Goal: Transaction & Acquisition: Purchase product/service

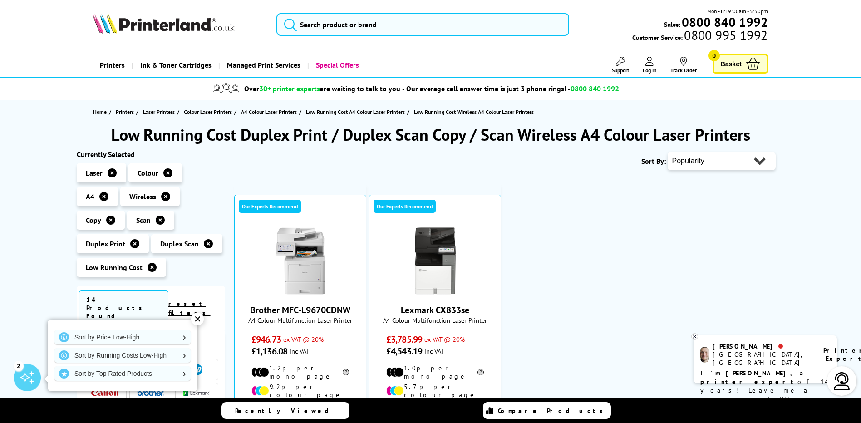
click at [744, 163] on select "Popularity Rating Price - Low to High Price - High to Low Running Costs - Low t…" at bounding box center [721, 161] width 108 height 18
select select "Price Ascending"
click at [667, 152] on select "Popularity Rating Price - Low to High Price - High to Low Running Costs - Low t…" at bounding box center [721, 161] width 108 height 18
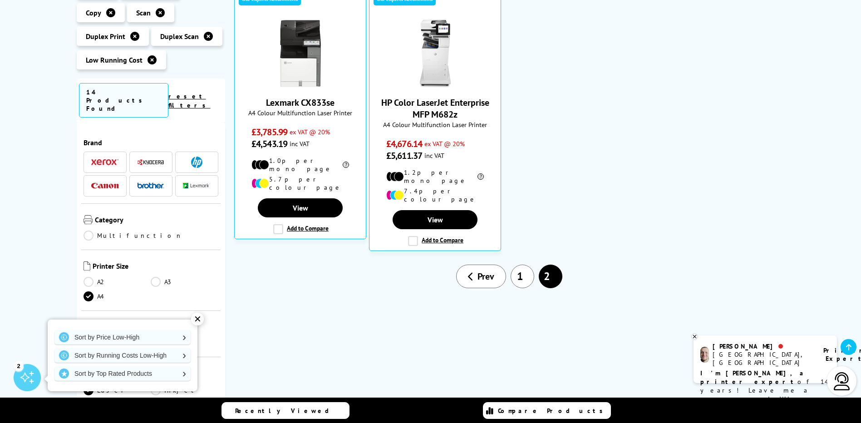
scroll to position [227, 0]
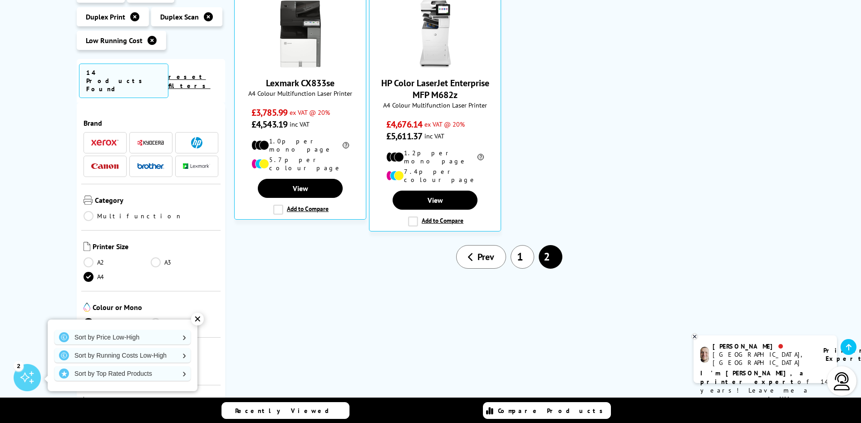
click at [518, 245] on link "1" at bounding box center [522, 257] width 24 height 24
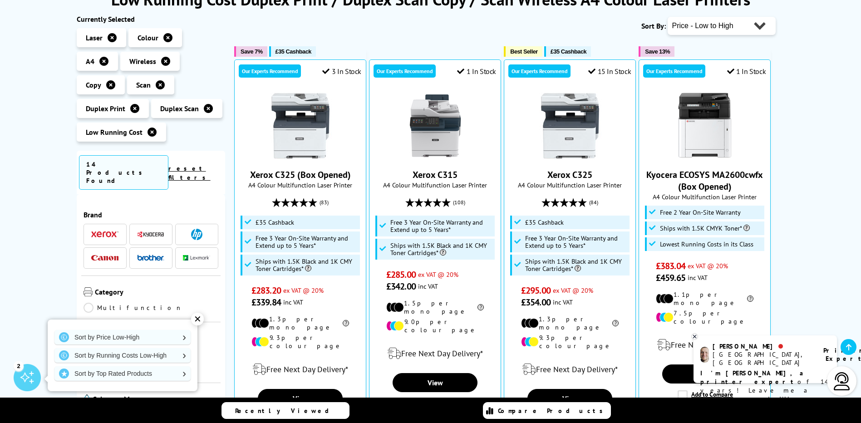
scroll to position [136, 0]
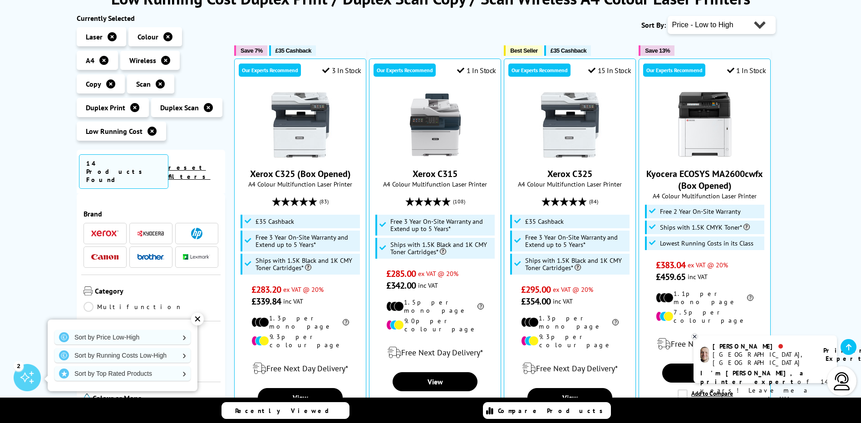
click at [747, 25] on select "Popularity Rating Price - Low to High Price - High to Low Running Costs - Low t…" at bounding box center [721, 25] width 108 height 18
select select "Popularity"
click at [667, 16] on select "Popularity Rating Price - Low to High Price - High to Low Running Costs - Low t…" at bounding box center [721, 25] width 108 height 18
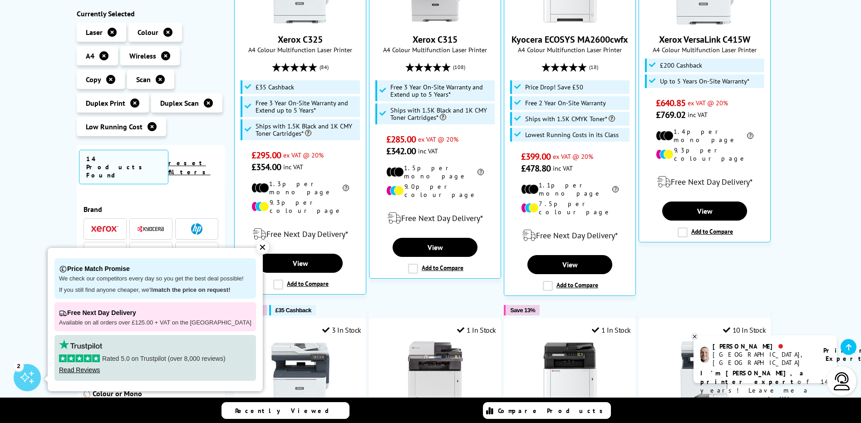
scroll to position [272, 0]
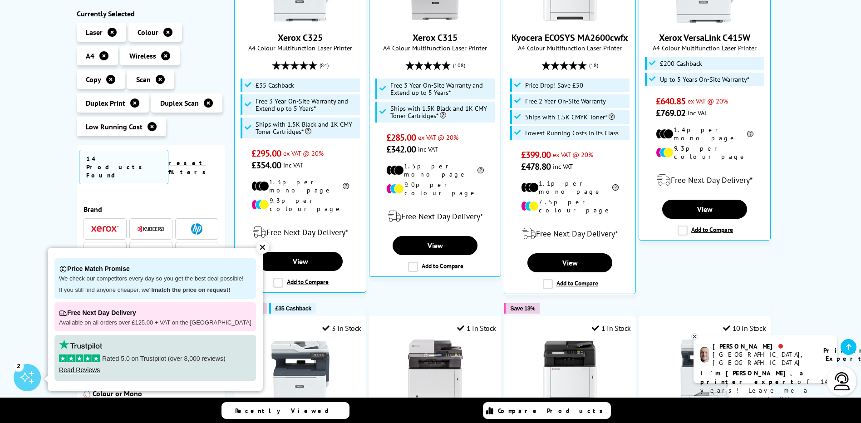
click at [256, 247] on div "✕" at bounding box center [262, 247] width 13 height 13
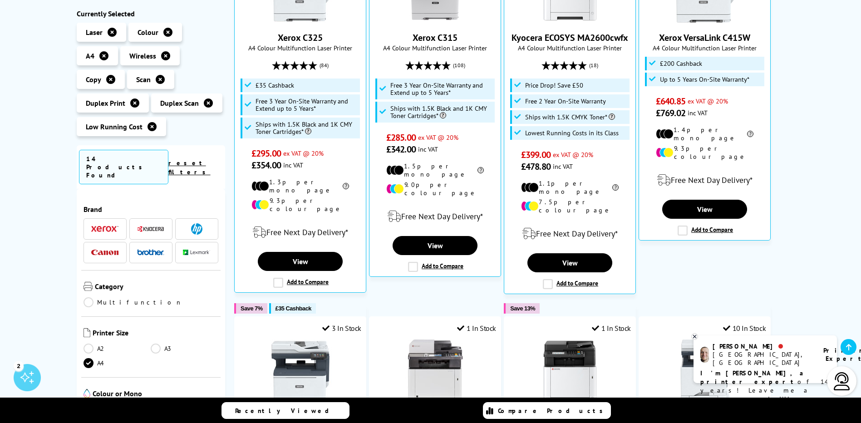
scroll to position [181, 0]
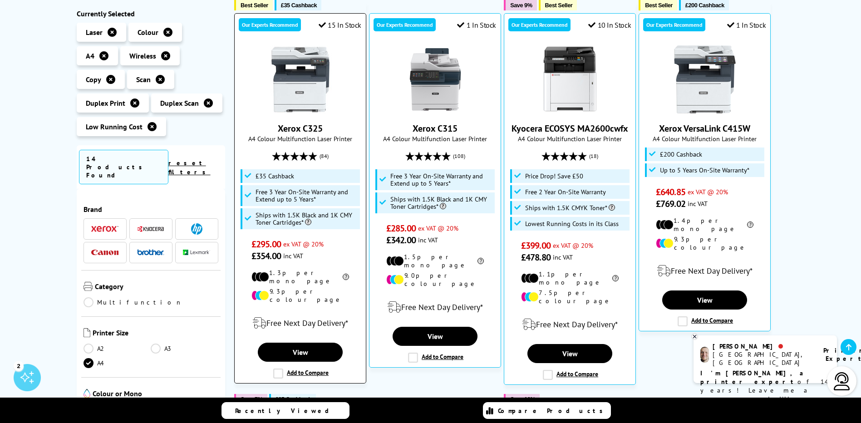
click at [302, 99] on img at bounding box center [300, 79] width 68 height 68
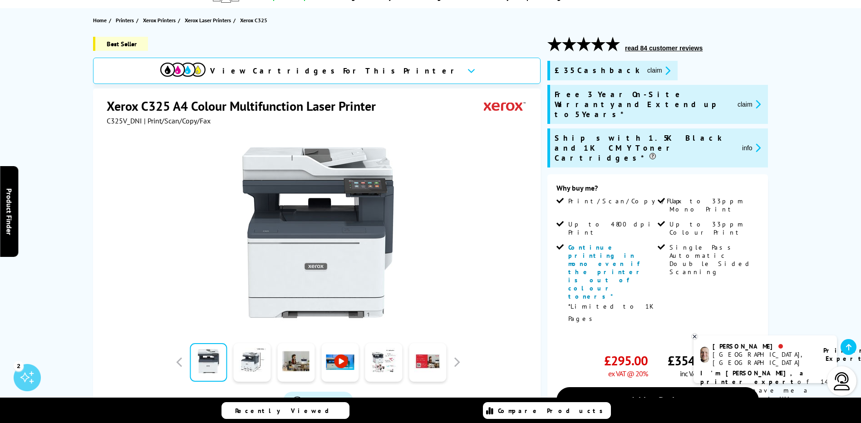
scroll to position [91, 0]
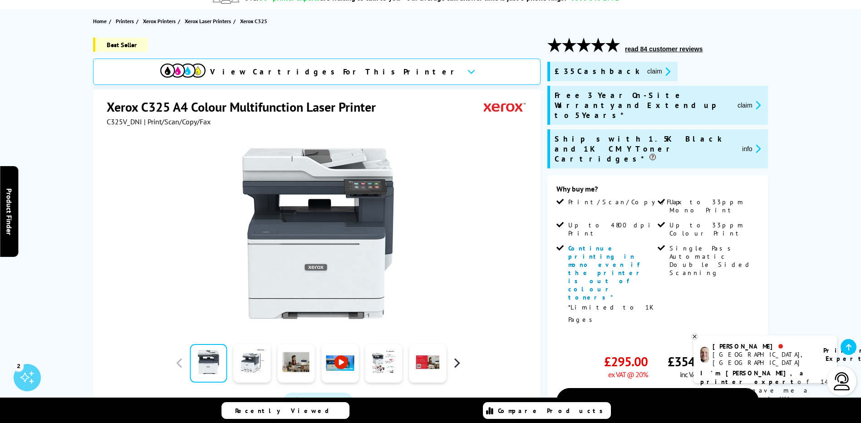
click at [457, 363] on button "button" at bounding box center [457, 363] width 14 height 14
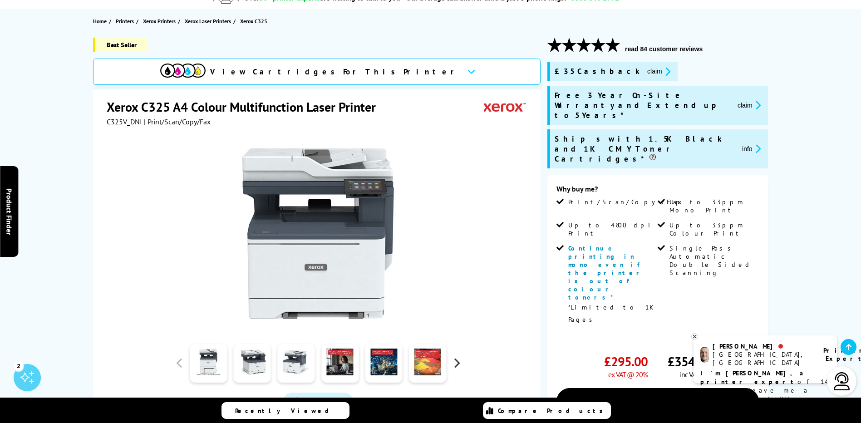
click at [457, 363] on button "button" at bounding box center [457, 363] width 14 height 14
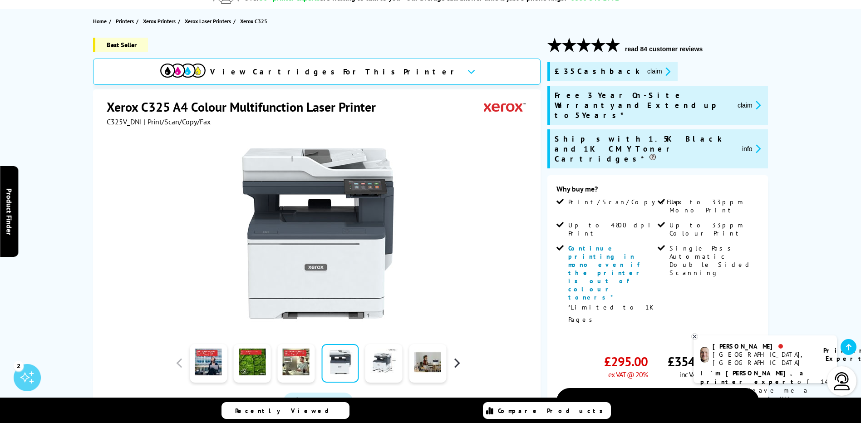
click at [457, 363] on button "button" at bounding box center [457, 363] width 14 height 14
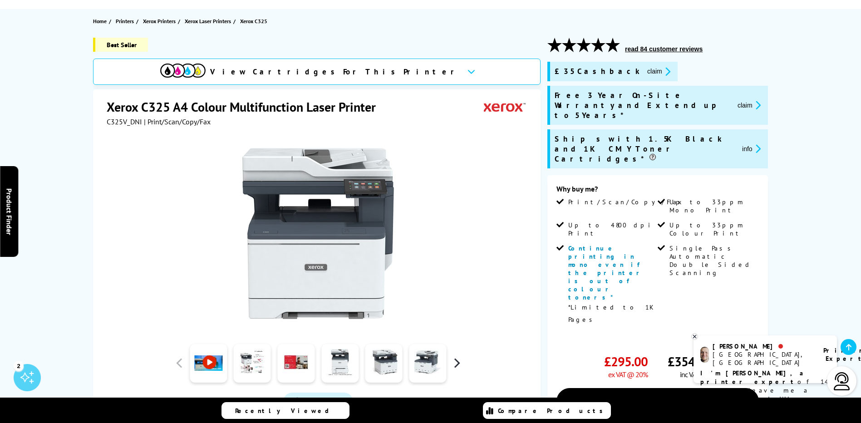
click at [457, 363] on button "button" at bounding box center [457, 363] width 14 height 14
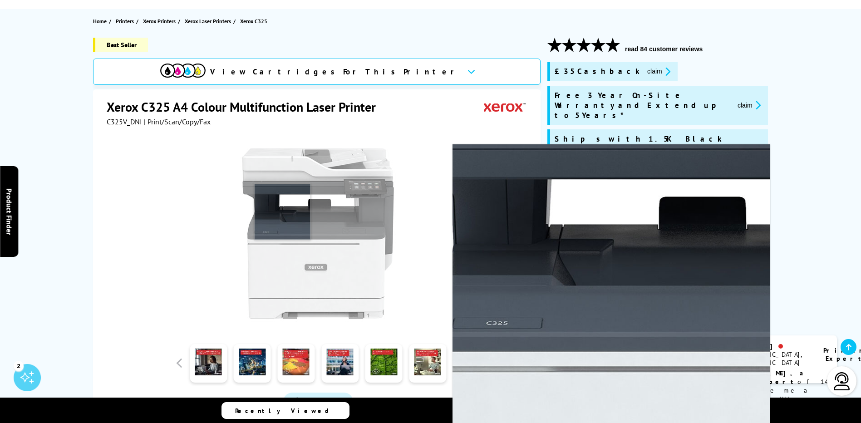
click at [282, 212] on img at bounding box center [318, 233] width 178 height 178
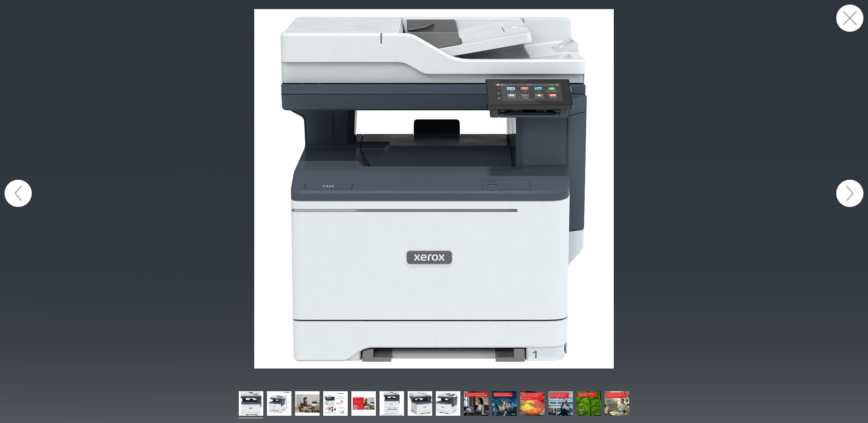
click at [852, 192] on button "button" at bounding box center [849, 193] width 27 height 27
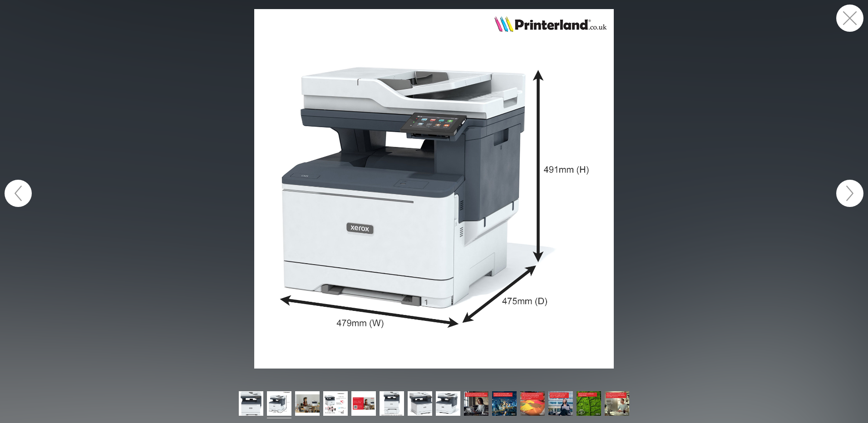
click at [852, 192] on button "button" at bounding box center [849, 193] width 27 height 27
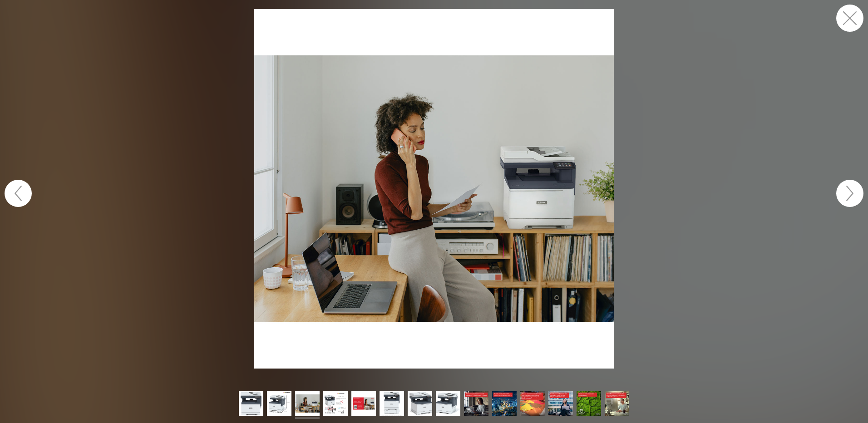
click at [852, 192] on button "button" at bounding box center [849, 193] width 27 height 27
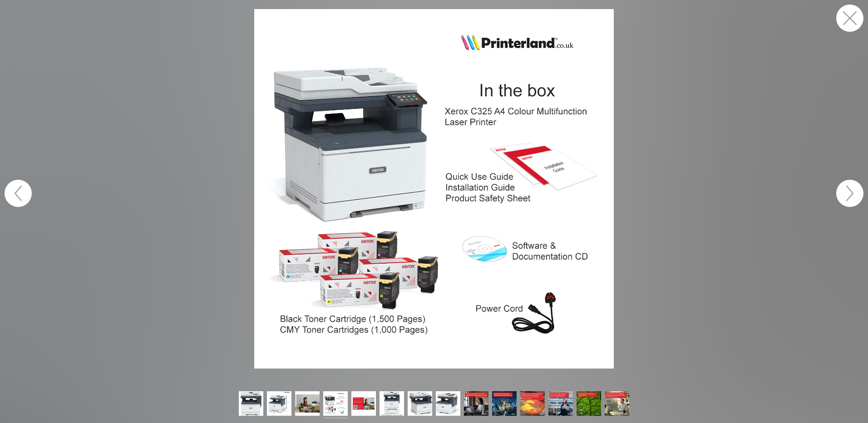
click at [852, 192] on button "button" at bounding box center [849, 193] width 27 height 27
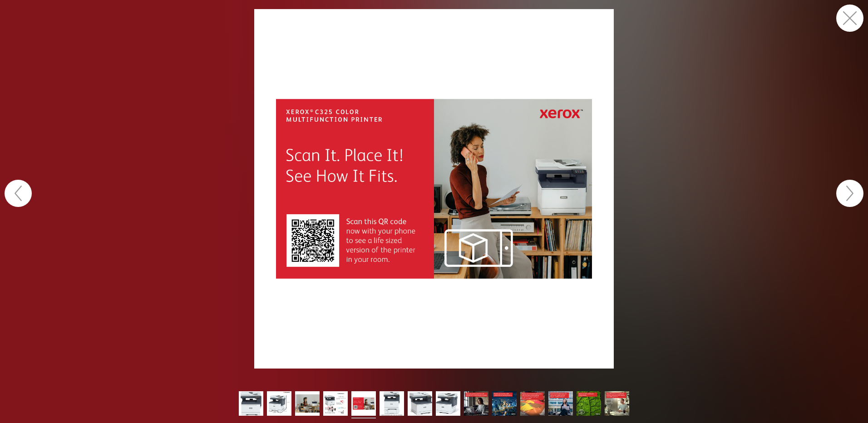
click at [852, 192] on button "button" at bounding box center [849, 193] width 27 height 27
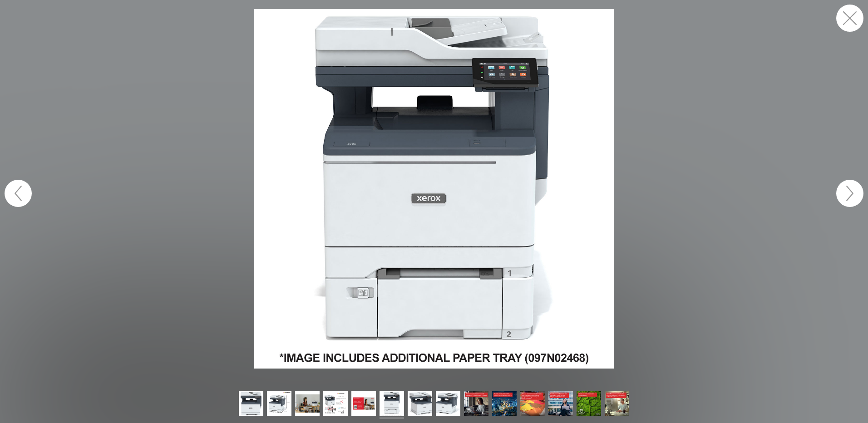
click at [852, 192] on button "button" at bounding box center [849, 193] width 27 height 27
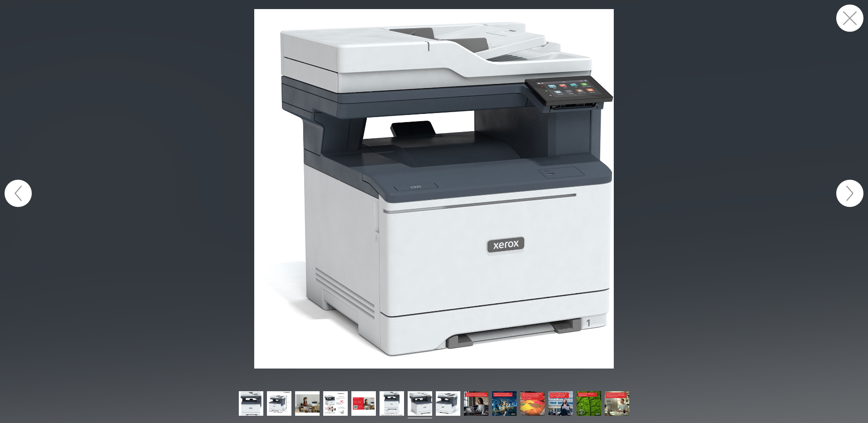
click at [852, 192] on button "button" at bounding box center [849, 193] width 27 height 27
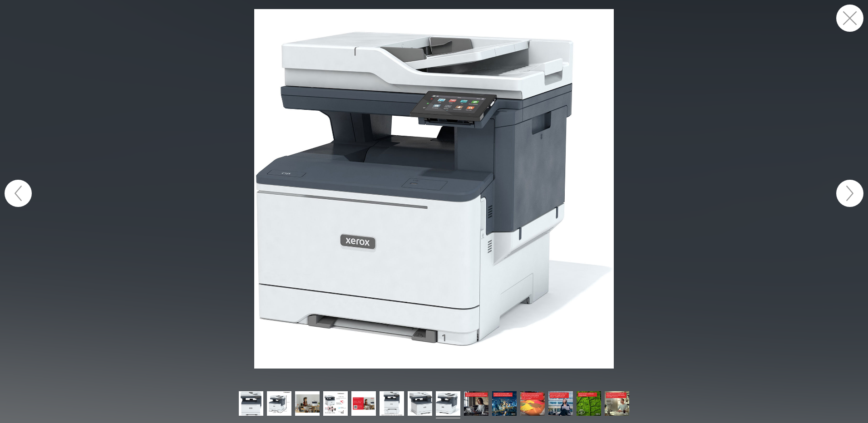
click at [852, 192] on button "button" at bounding box center [849, 193] width 27 height 27
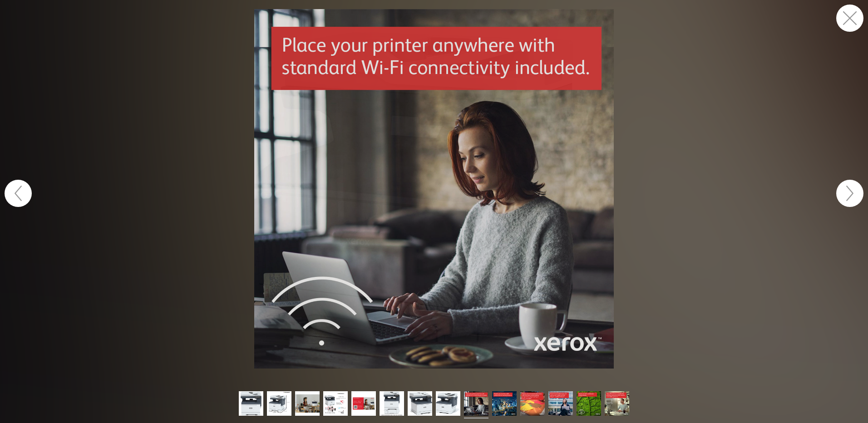
click at [852, 192] on button "button" at bounding box center [849, 193] width 27 height 27
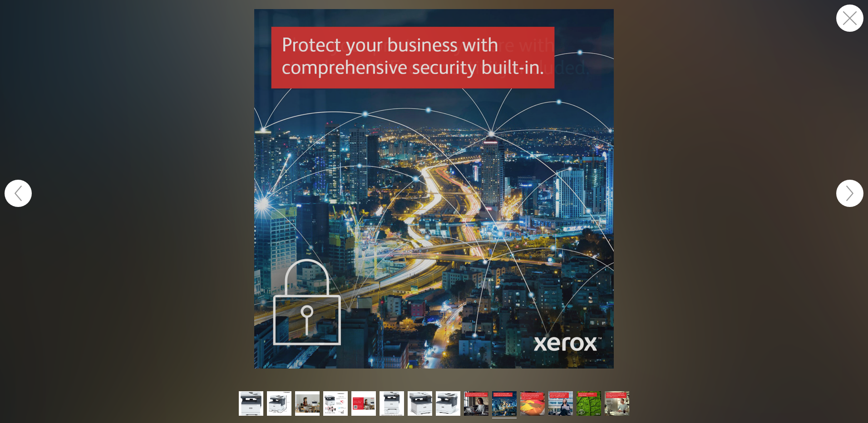
click at [852, 192] on button "button" at bounding box center [849, 193] width 27 height 27
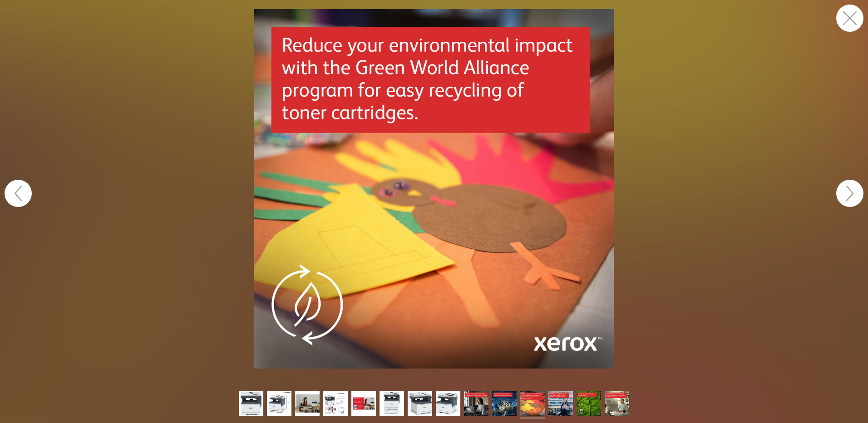
click at [852, 192] on button "button" at bounding box center [849, 193] width 27 height 27
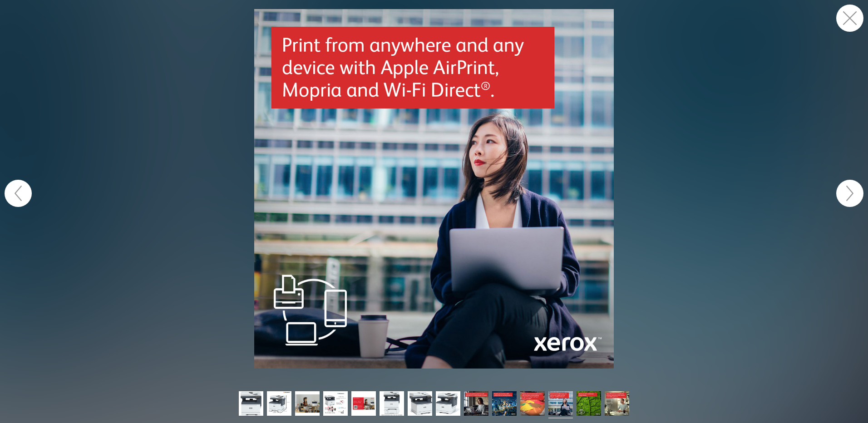
click at [840, 17] on button "button" at bounding box center [849, 18] width 27 height 27
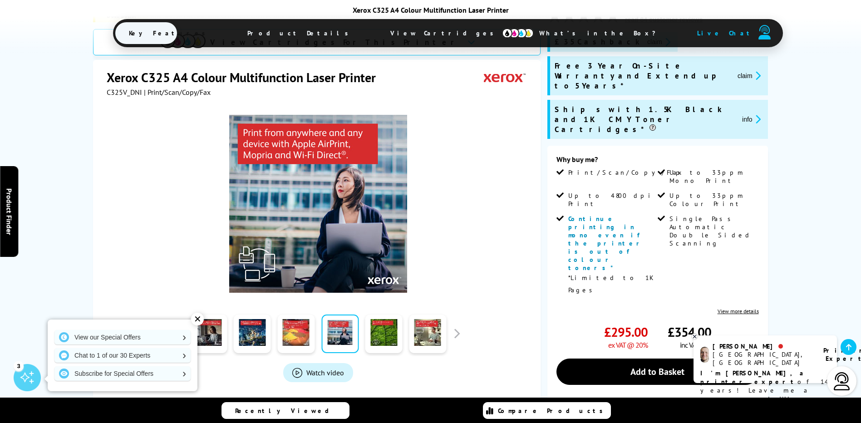
scroll to position [91, 0]
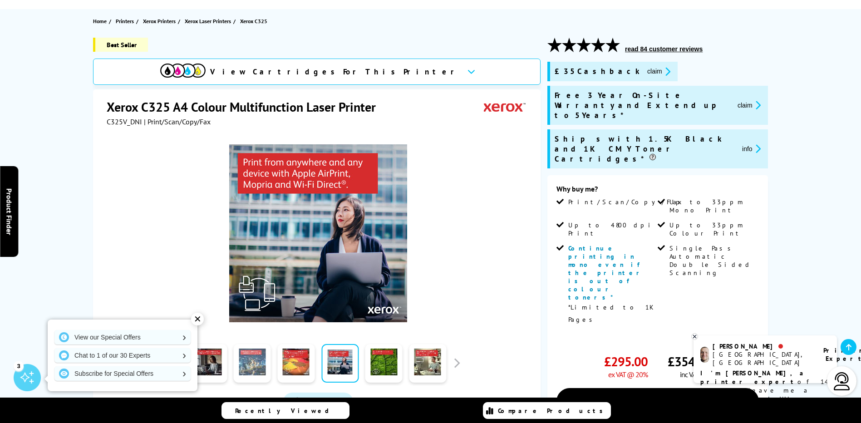
click at [247, 361] on link at bounding box center [252, 363] width 37 height 39
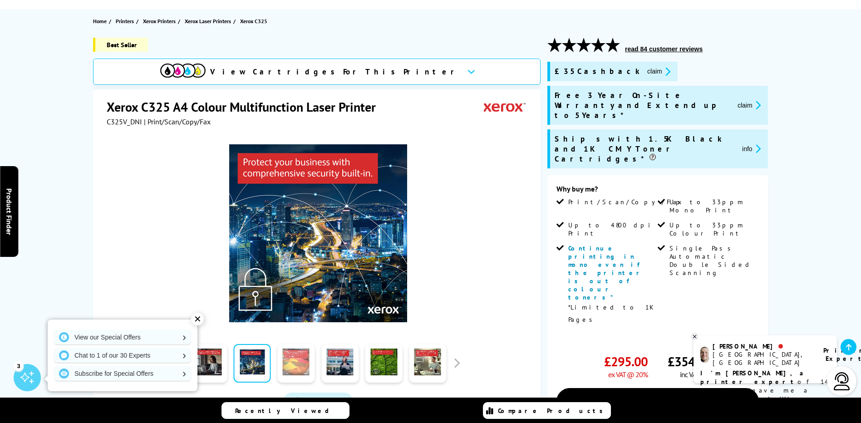
click at [285, 362] on link at bounding box center [295, 363] width 37 height 39
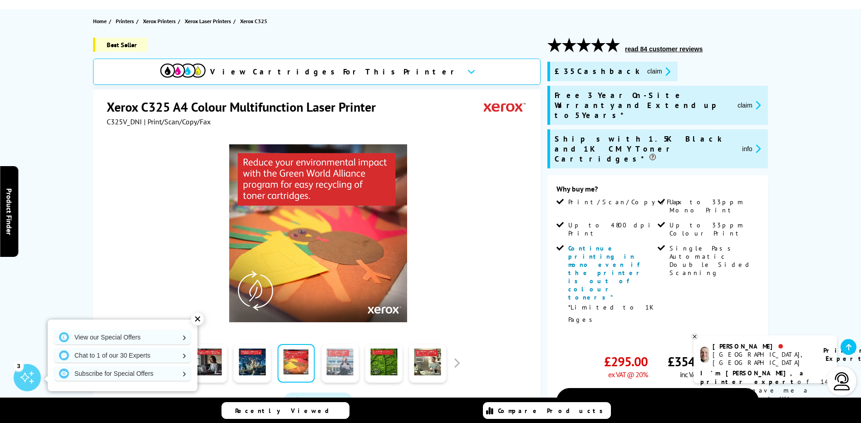
click at [327, 359] on link at bounding box center [339, 363] width 37 height 39
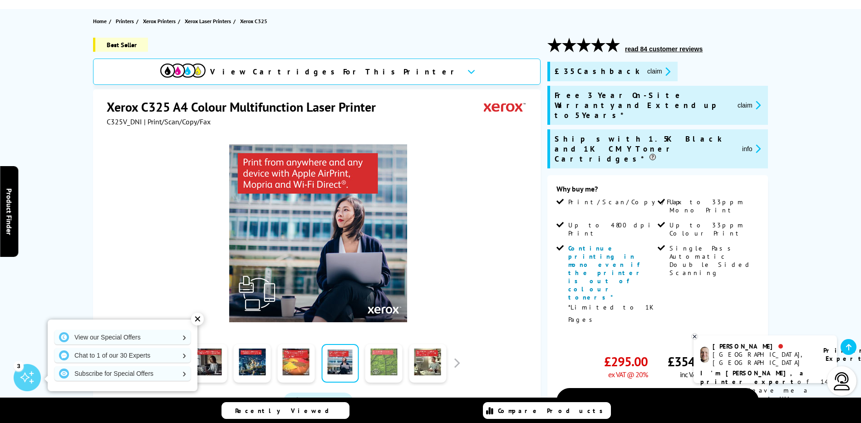
click at [382, 364] on link at bounding box center [383, 363] width 37 height 39
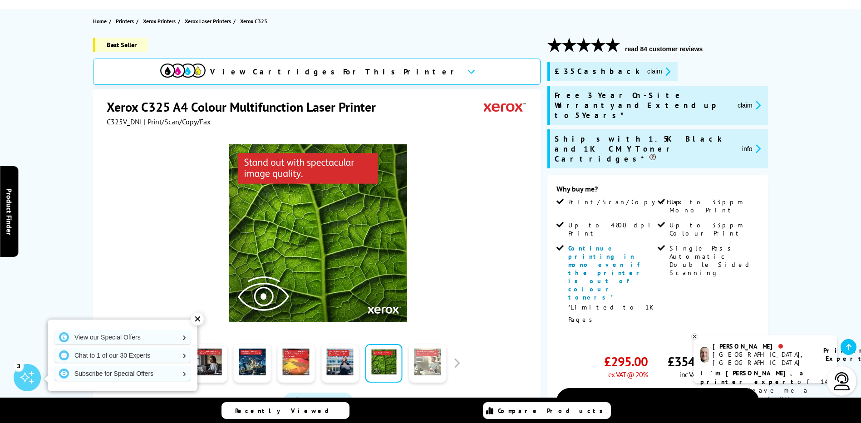
click at [439, 358] on link at bounding box center [427, 363] width 37 height 39
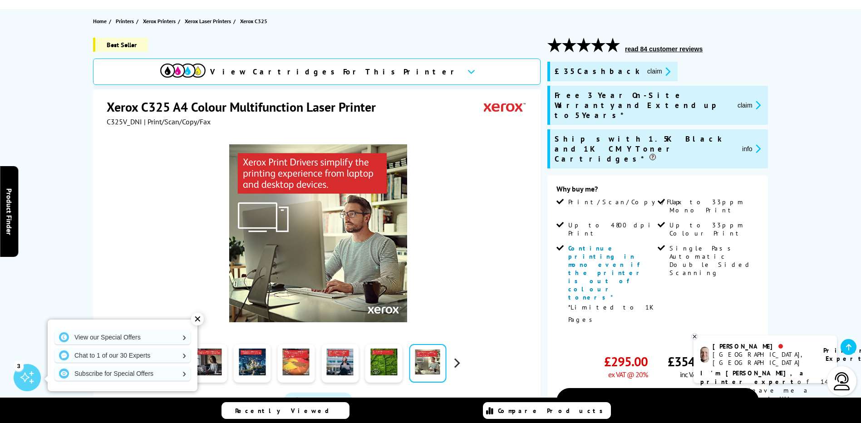
click at [454, 361] on button "button" at bounding box center [457, 363] width 14 height 14
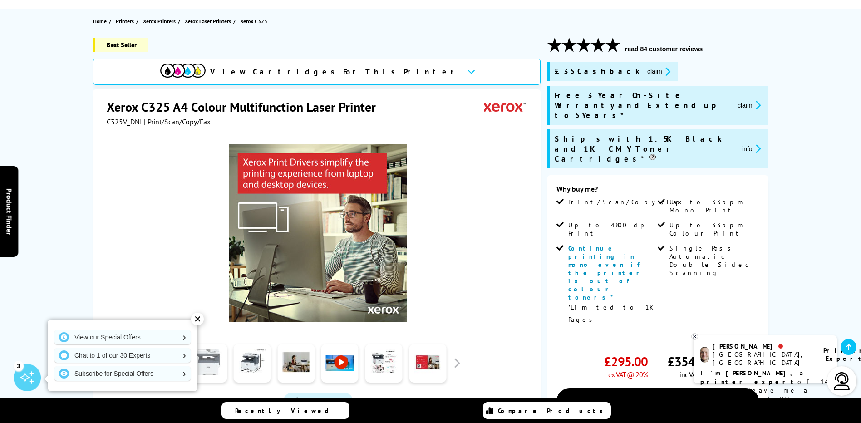
click at [213, 358] on link at bounding box center [208, 363] width 37 height 39
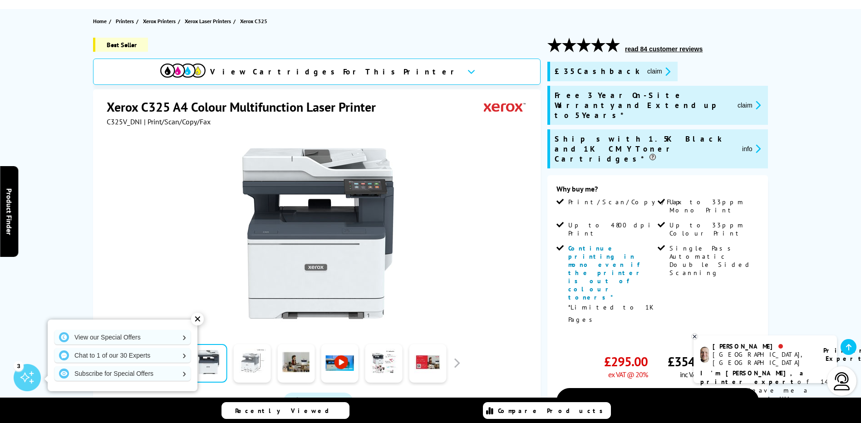
click at [243, 363] on link at bounding box center [252, 363] width 37 height 39
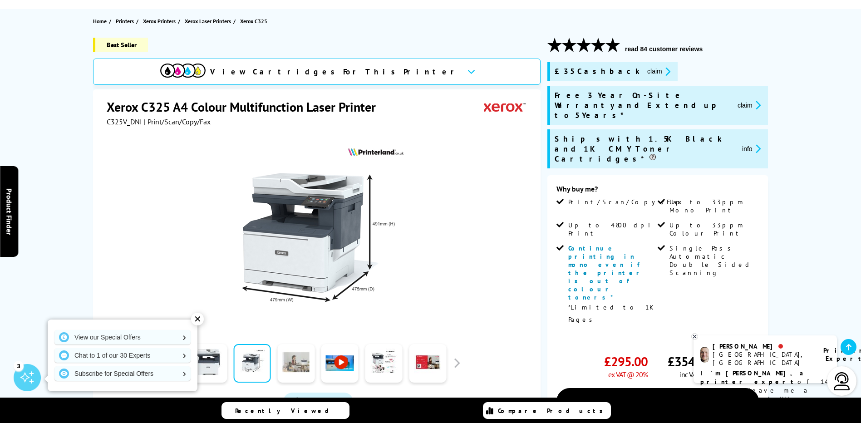
click at [290, 370] on link at bounding box center [295, 363] width 37 height 39
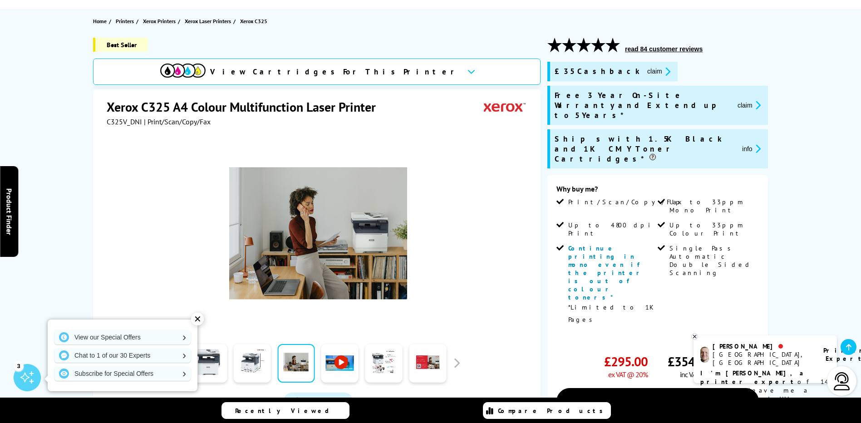
click at [333, 366] on link at bounding box center [339, 363] width 37 height 39
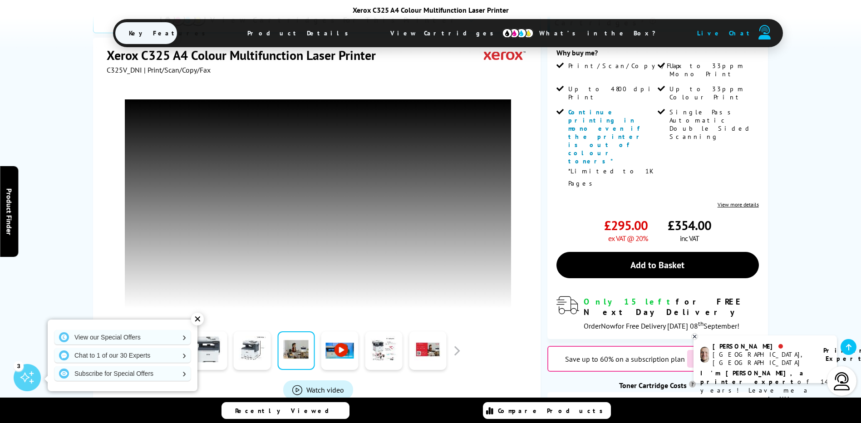
scroll to position [136, 0]
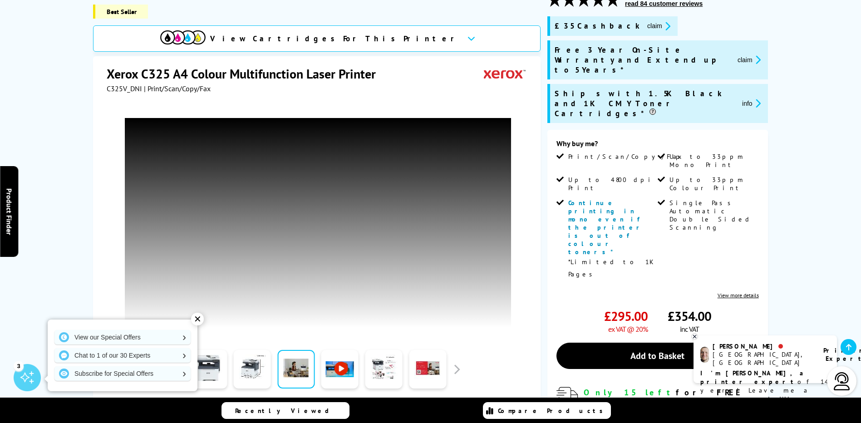
drag, startPoint x: 196, startPoint y: 317, endPoint x: 204, endPoint y: 313, distance: 8.5
click at [196, 317] on div "✕" at bounding box center [197, 319] width 13 height 13
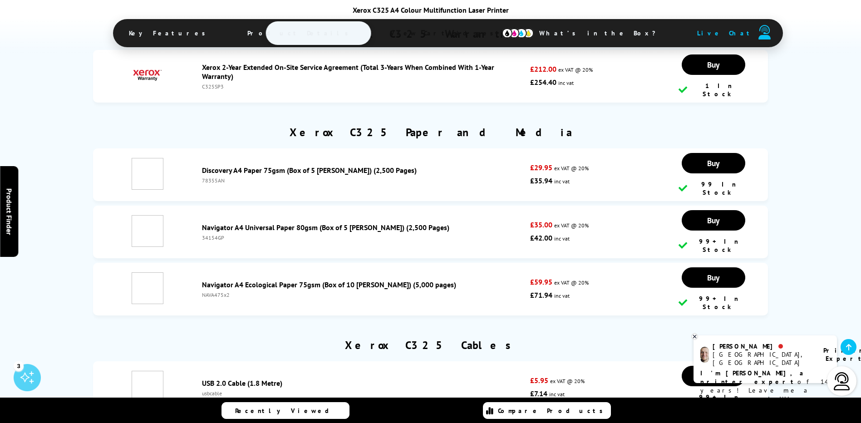
scroll to position [4171, 0]
